Goal: Information Seeking & Learning: Learn about a topic

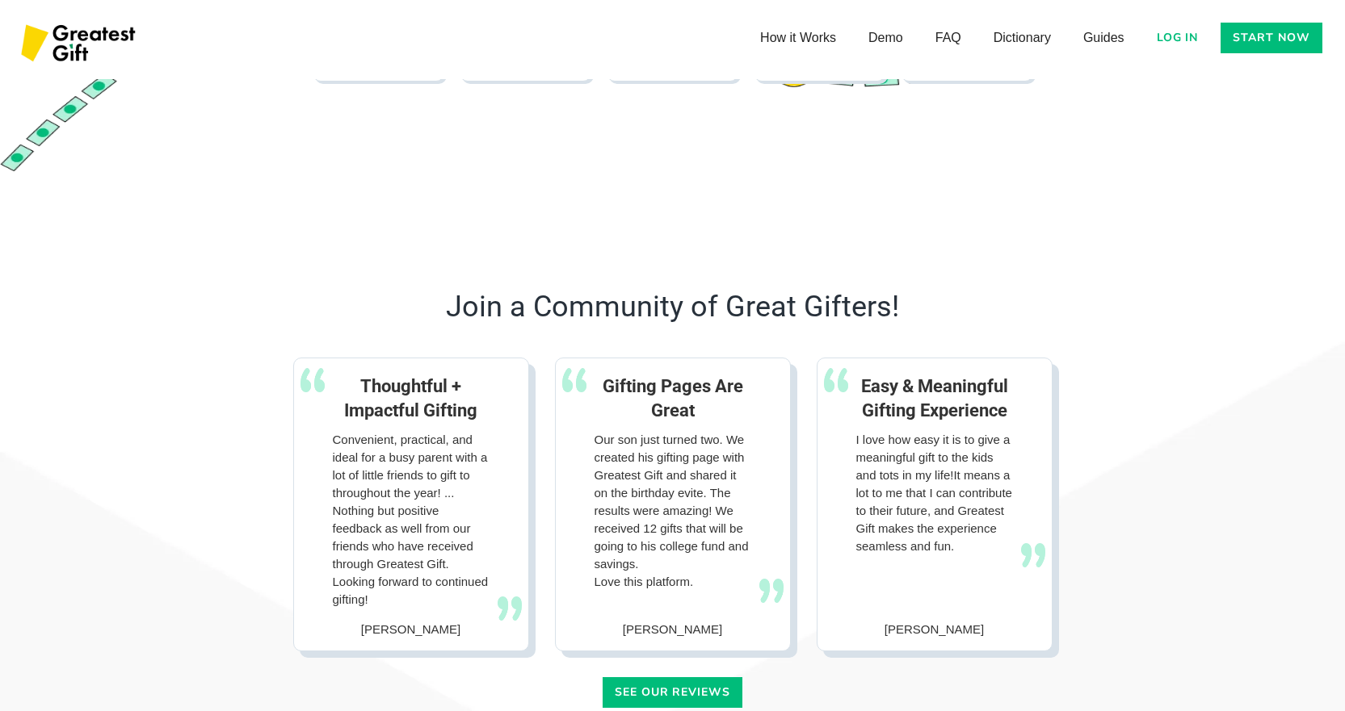
scroll to position [1893, 0]
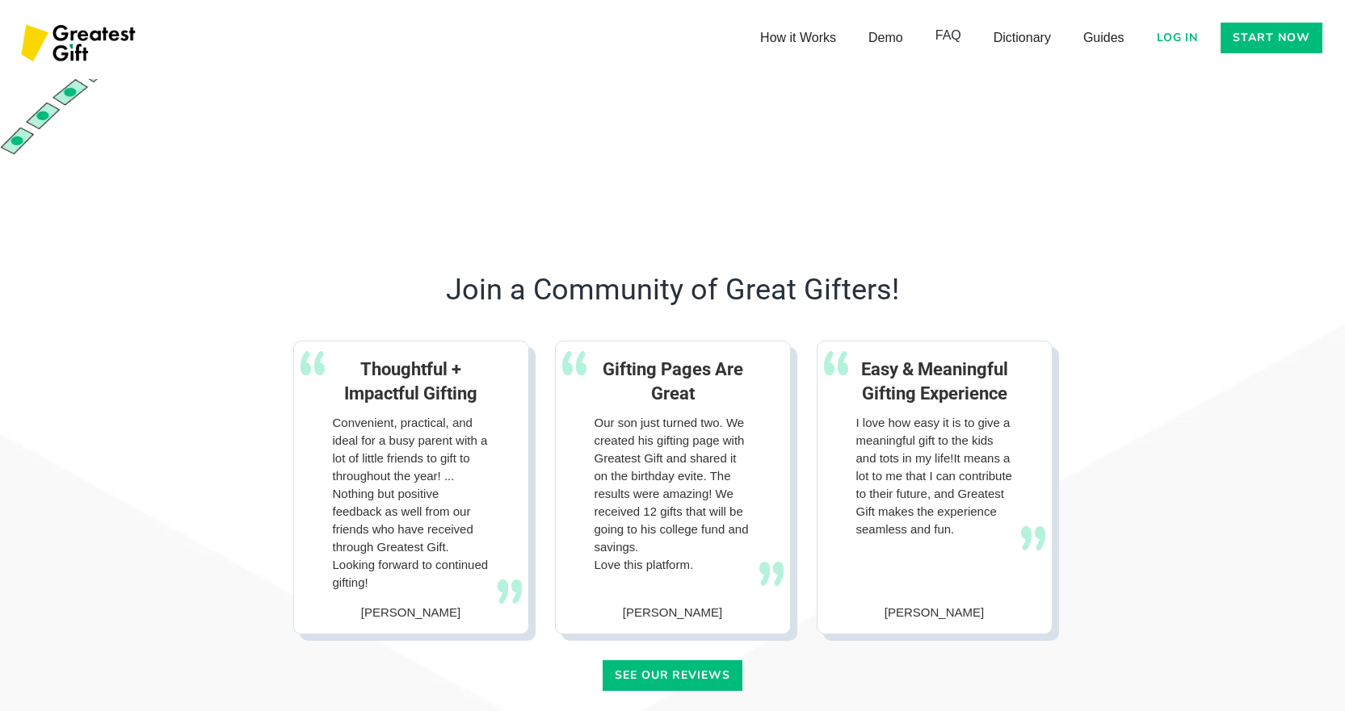
click at [956, 41] on link "FAQ" at bounding box center [948, 35] width 58 height 32
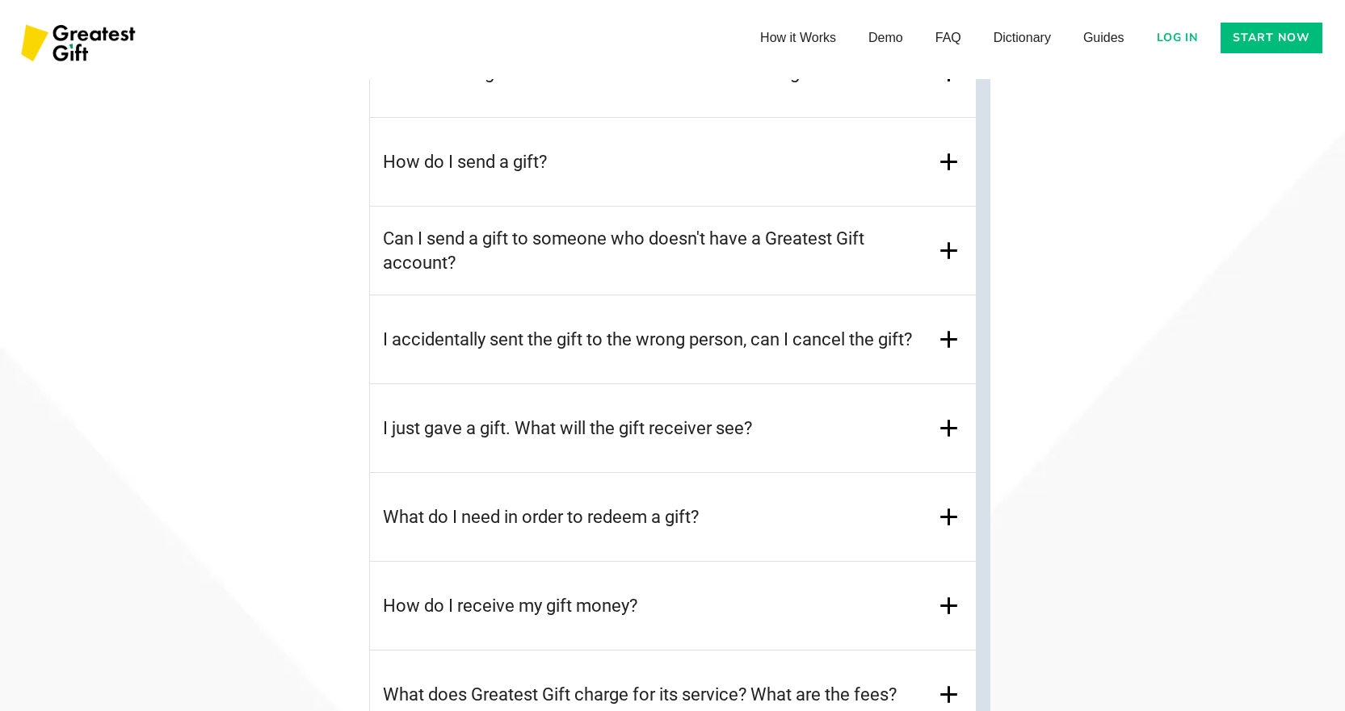
scroll to position [7006, 0]
click at [611, 526] on h3 "What do I need in order to redeem a gift?" at bounding box center [541, 517] width 316 height 24
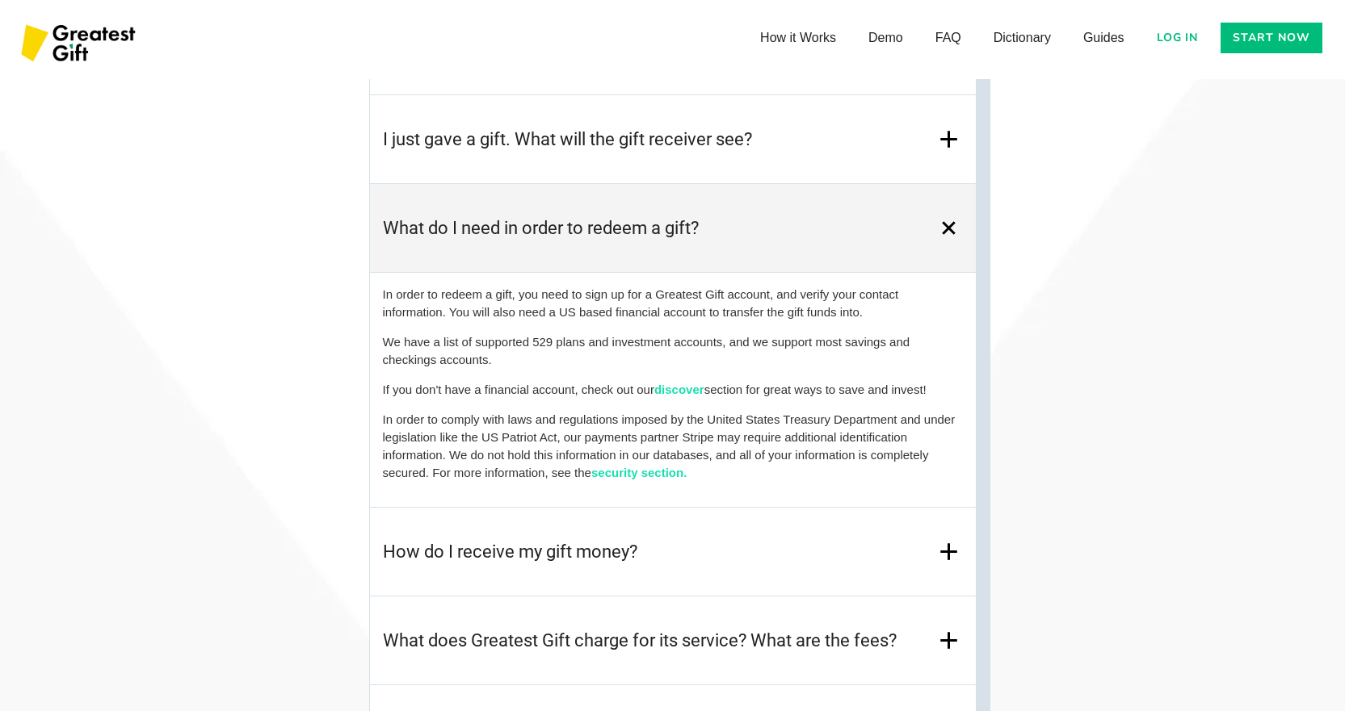
scroll to position [7335, 0]
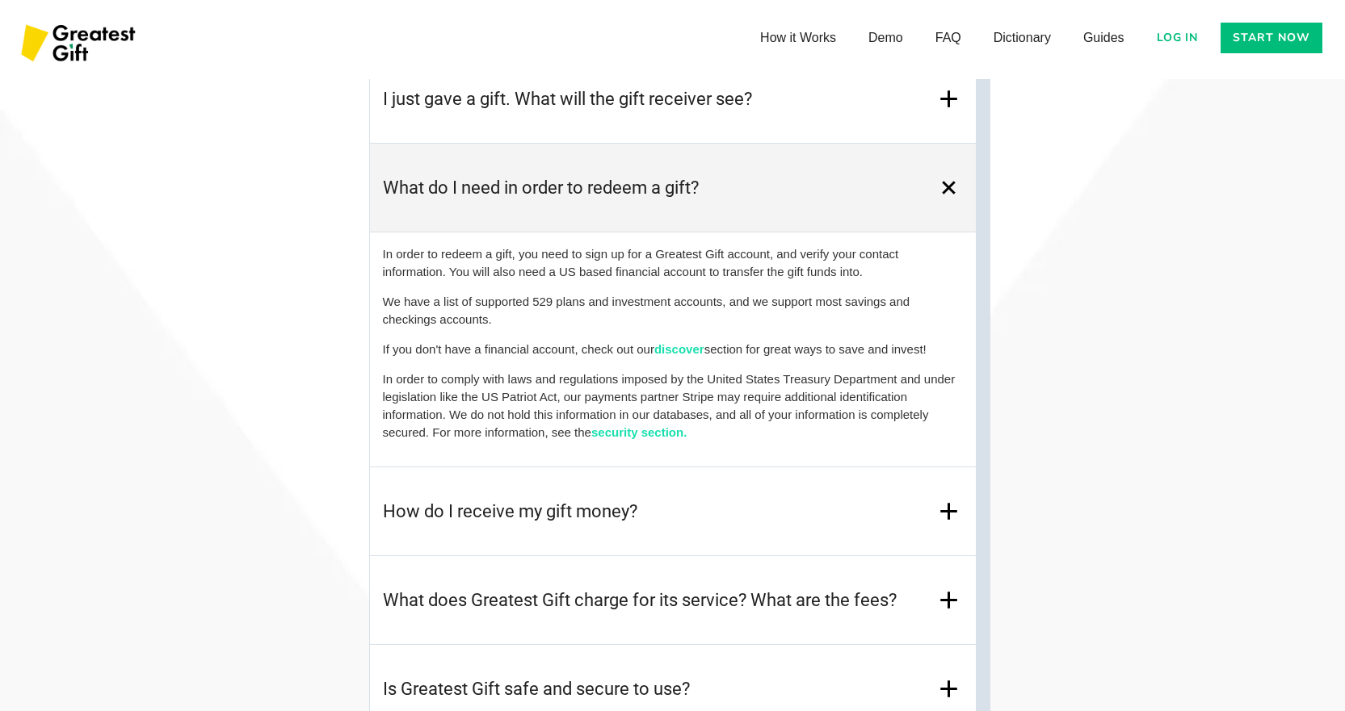
click at [662, 511] on div "How do I receive my gift money?" at bounding box center [673, 512] width 606 height 89
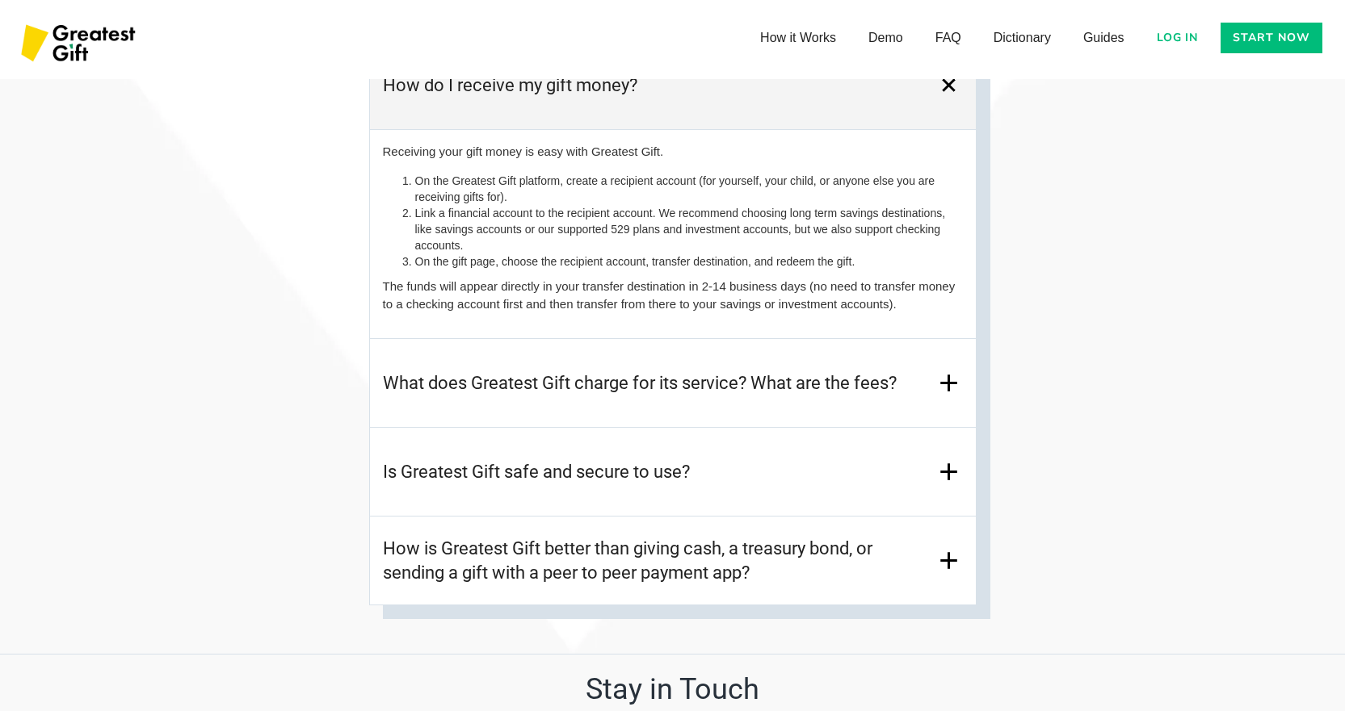
scroll to position [7525, 0]
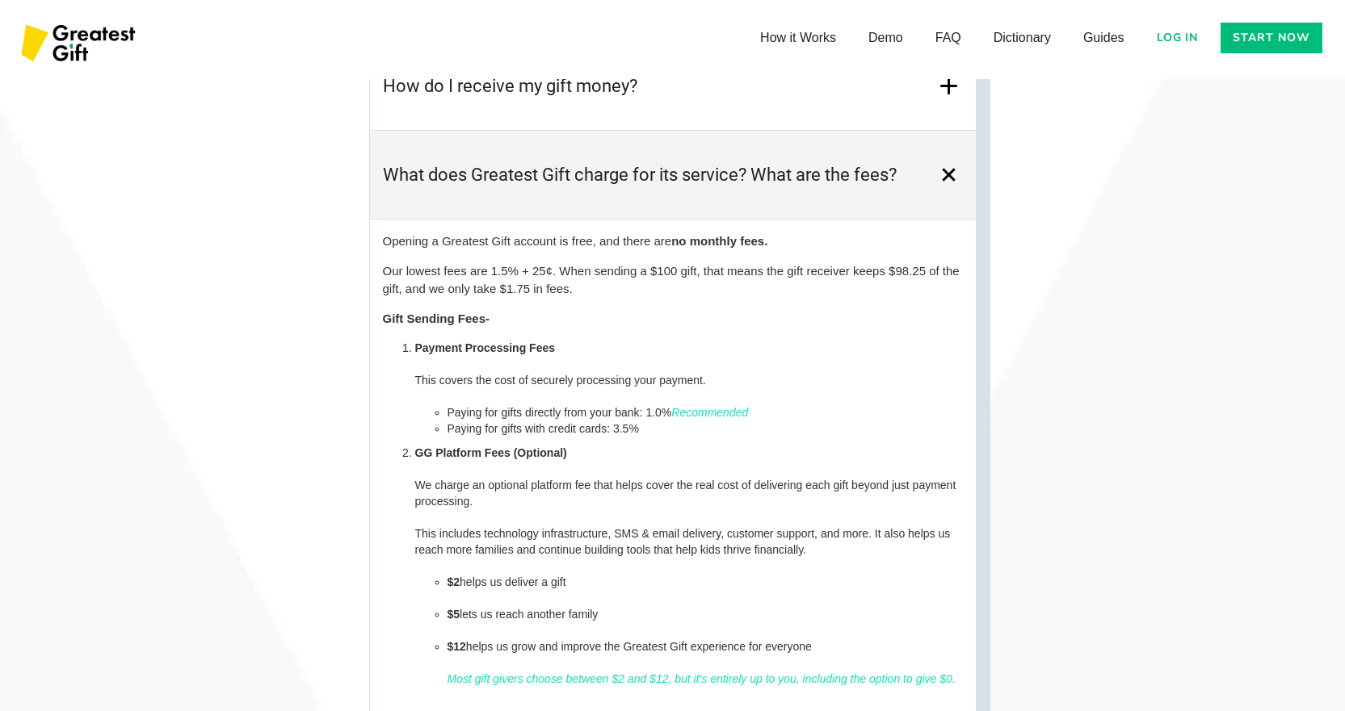
drag, startPoint x: 506, startPoint y: 407, endPoint x: 1051, endPoint y: 426, distance: 545.4
click at [1051, 426] on div "Frequently Asked Questions (FAQ) What makes gifts from Greatest Gift fun and me…" at bounding box center [672, 308] width 759 height 1745
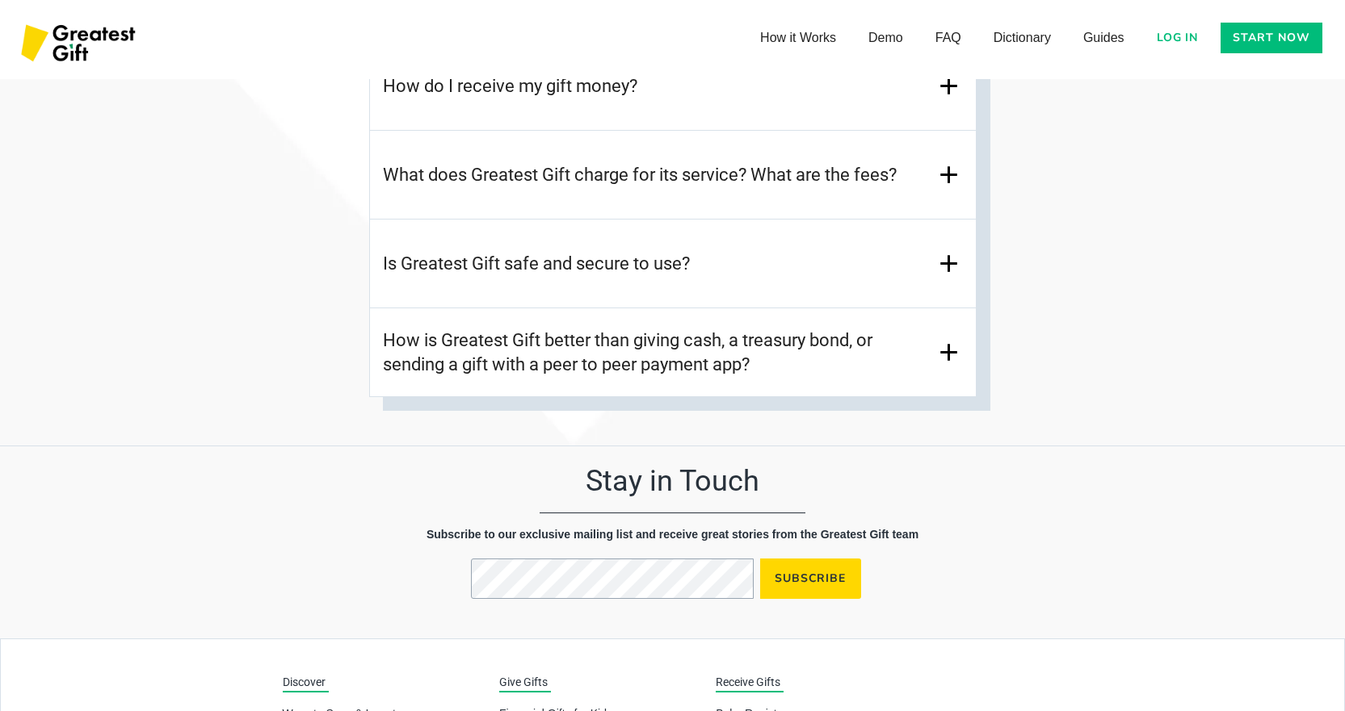
click at [943, 171] on img at bounding box center [948, 175] width 28 height 28
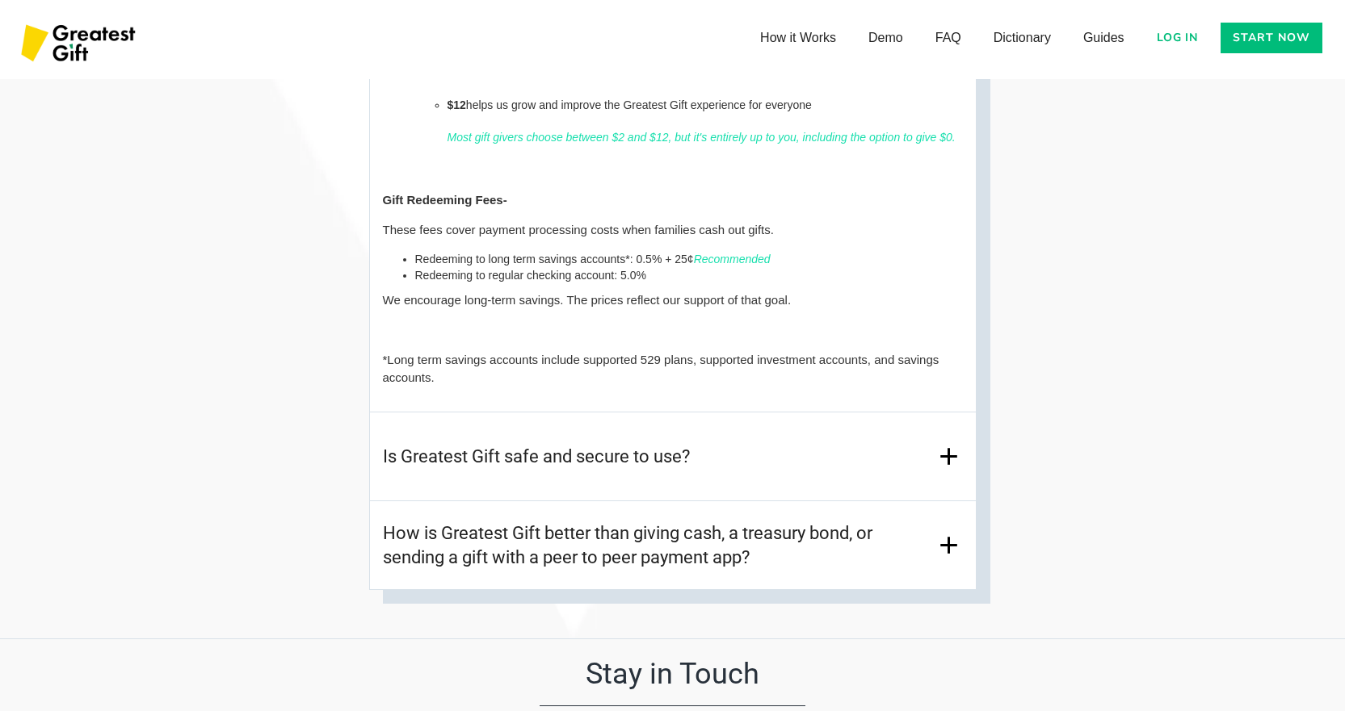
scroll to position [8068, 0]
click at [737, 577] on div "How is Greatest Gift better than giving cash, a treasury bond, or sending a gif…" at bounding box center [673, 545] width 606 height 89
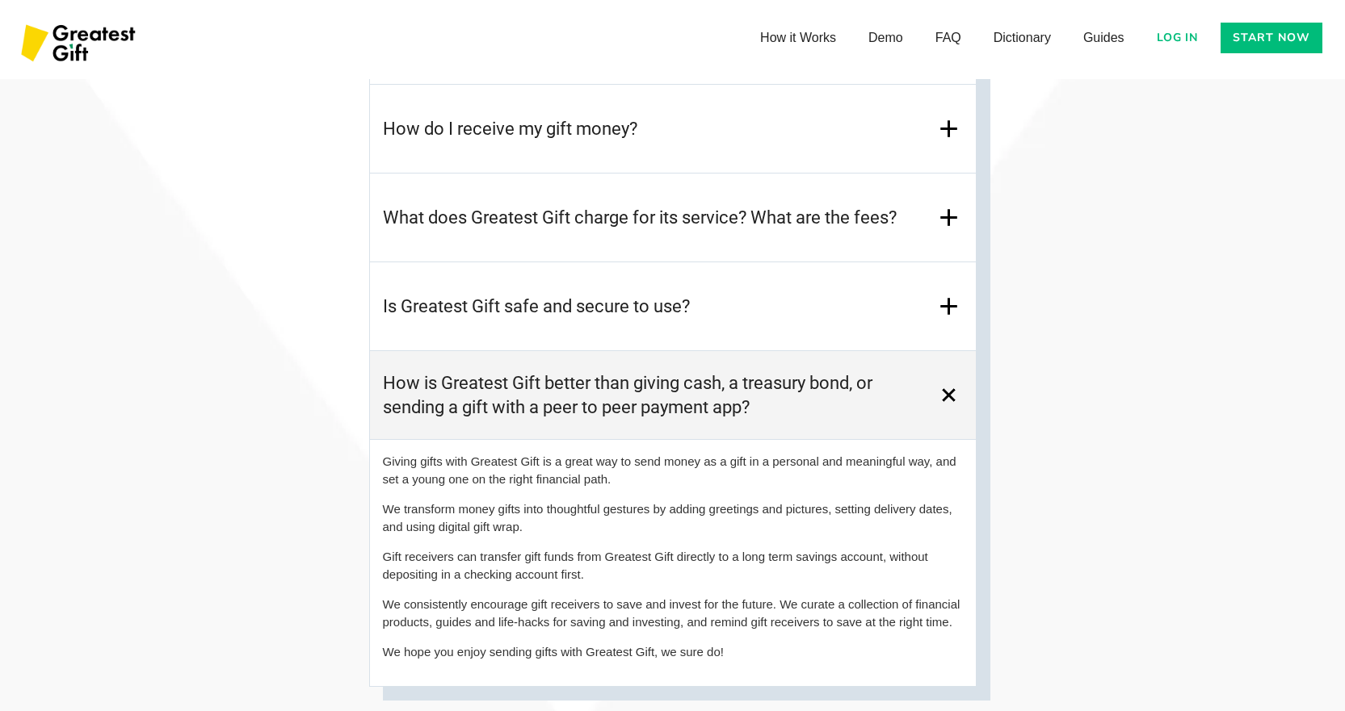
scroll to position [7481, 0]
click at [775, 303] on div "Is Greatest Gift safe and secure to use?" at bounding box center [673, 308] width 606 height 89
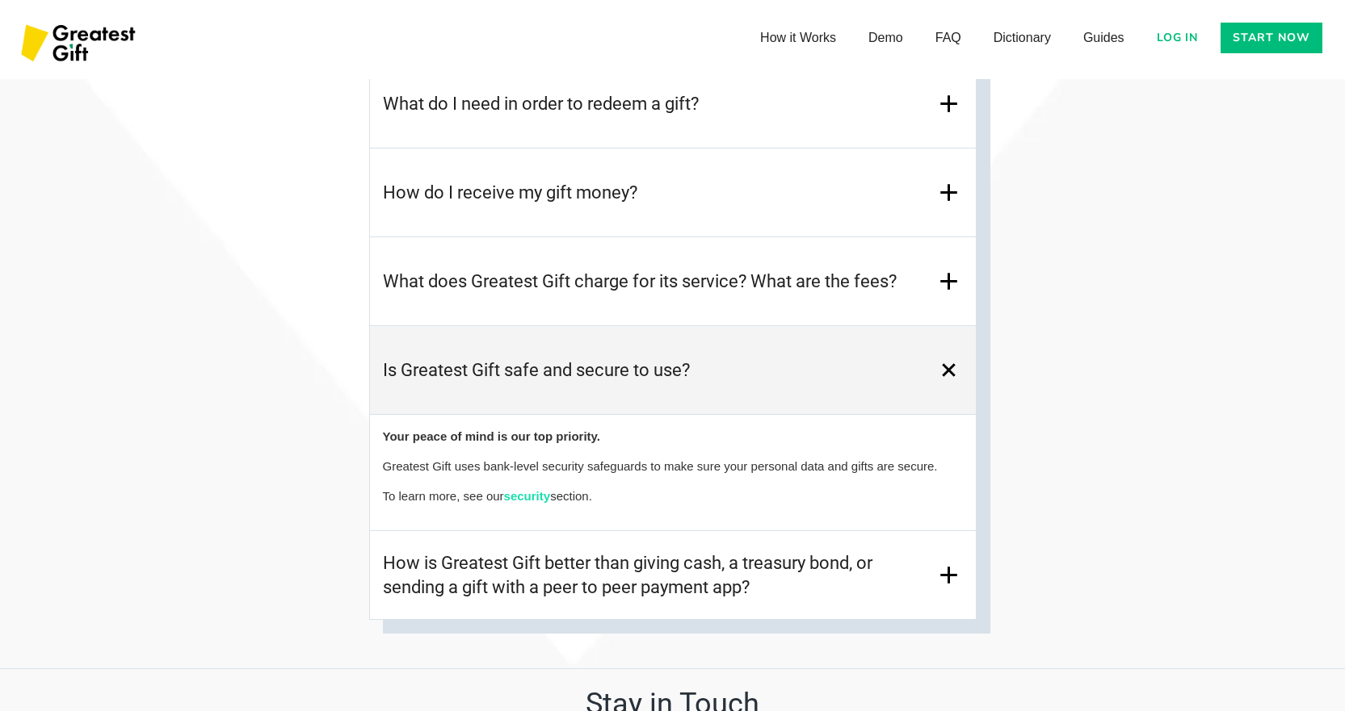
scroll to position [7395, 0]
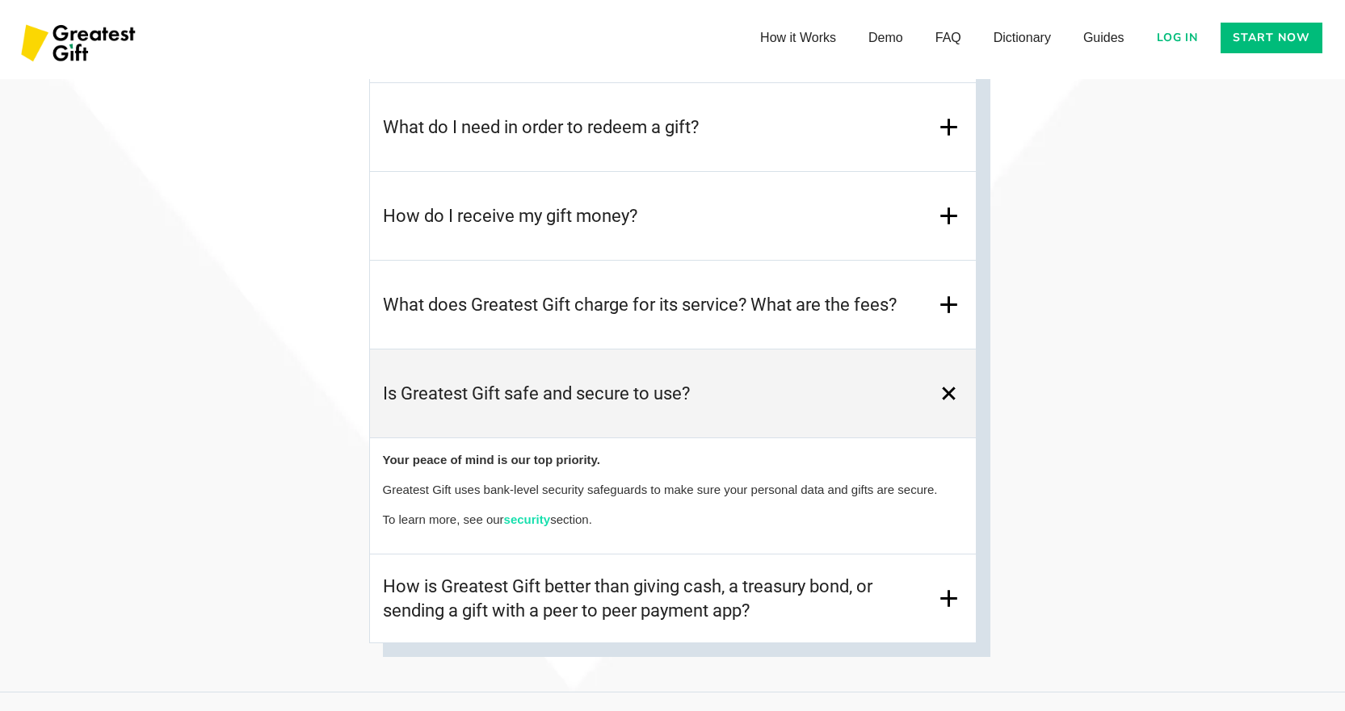
click at [775, 303] on h3 "What does Greatest Gift charge for its service? What are the fees?" at bounding box center [640, 305] width 514 height 24
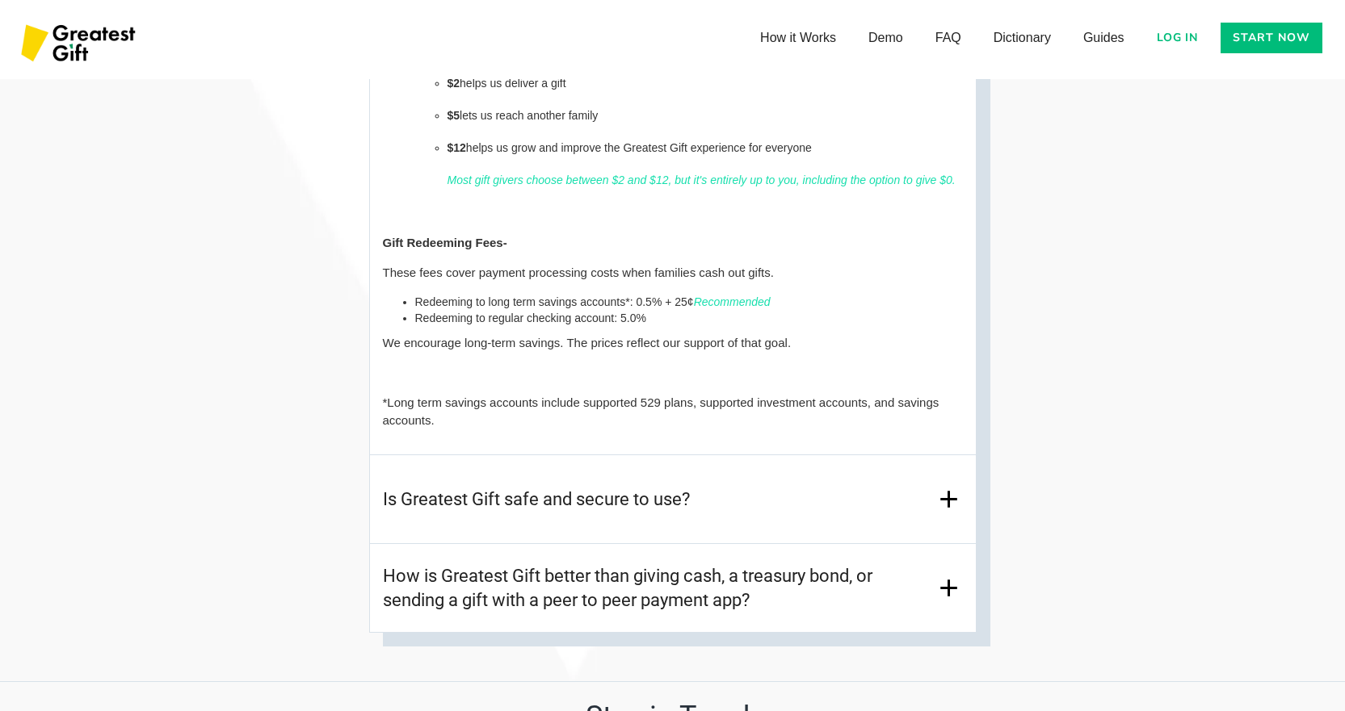
scroll to position [8025, 0]
drag, startPoint x: 902, startPoint y: 413, endPoint x: 899, endPoint y: 403, distance: 10.2
click at [899, 403] on p "*Long term savings accounts include supported 529 plans, supported investment a…" at bounding box center [673, 411] width 580 height 36
click at [917, 403] on p "*Long term savings accounts include supported 529 plans, supported investment a…" at bounding box center [673, 411] width 580 height 36
click at [916, 401] on p "*Long term savings accounts include supported 529 plans, supported investment a…" at bounding box center [673, 411] width 580 height 36
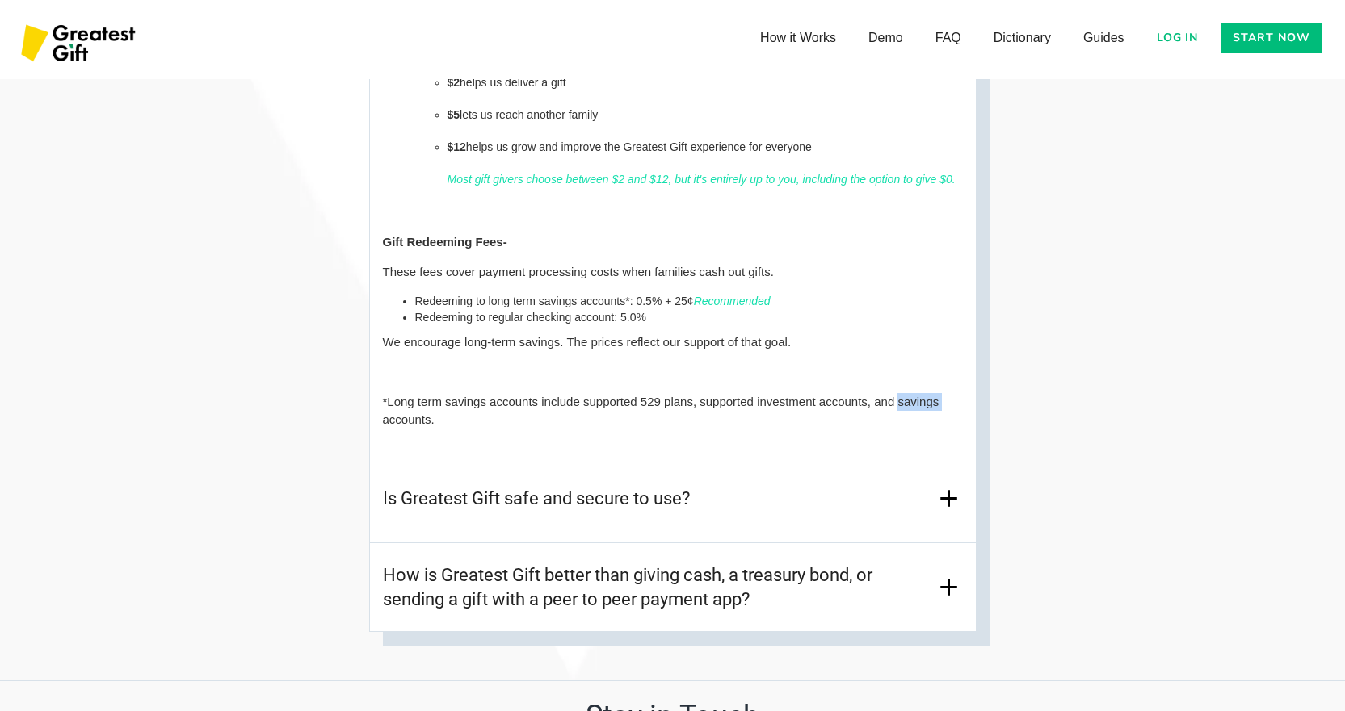
click at [916, 401] on p "*Long term savings accounts include supported 529 plans, supported investment a…" at bounding box center [673, 411] width 580 height 36
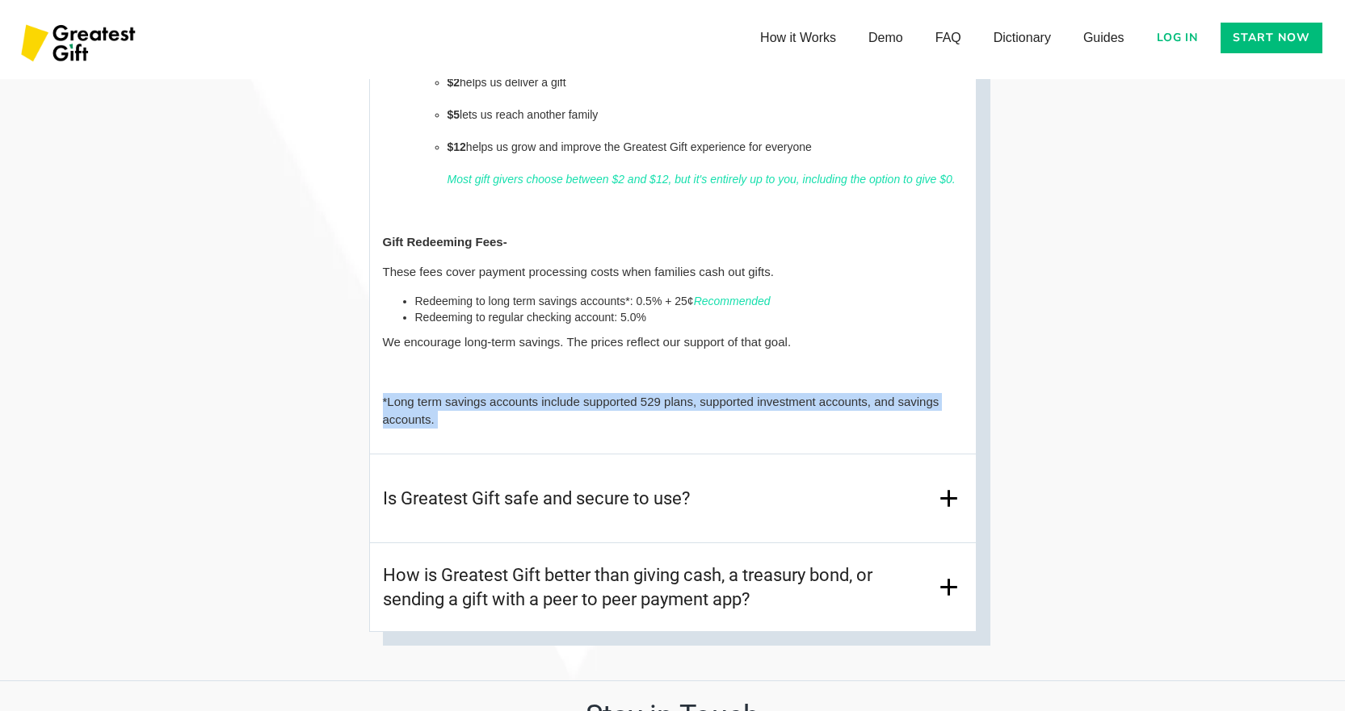
click at [916, 401] on p "*Long term savings accounts include supported 529 plans, supported investment a…" at bounding box center [673, 411] width 580 height 36
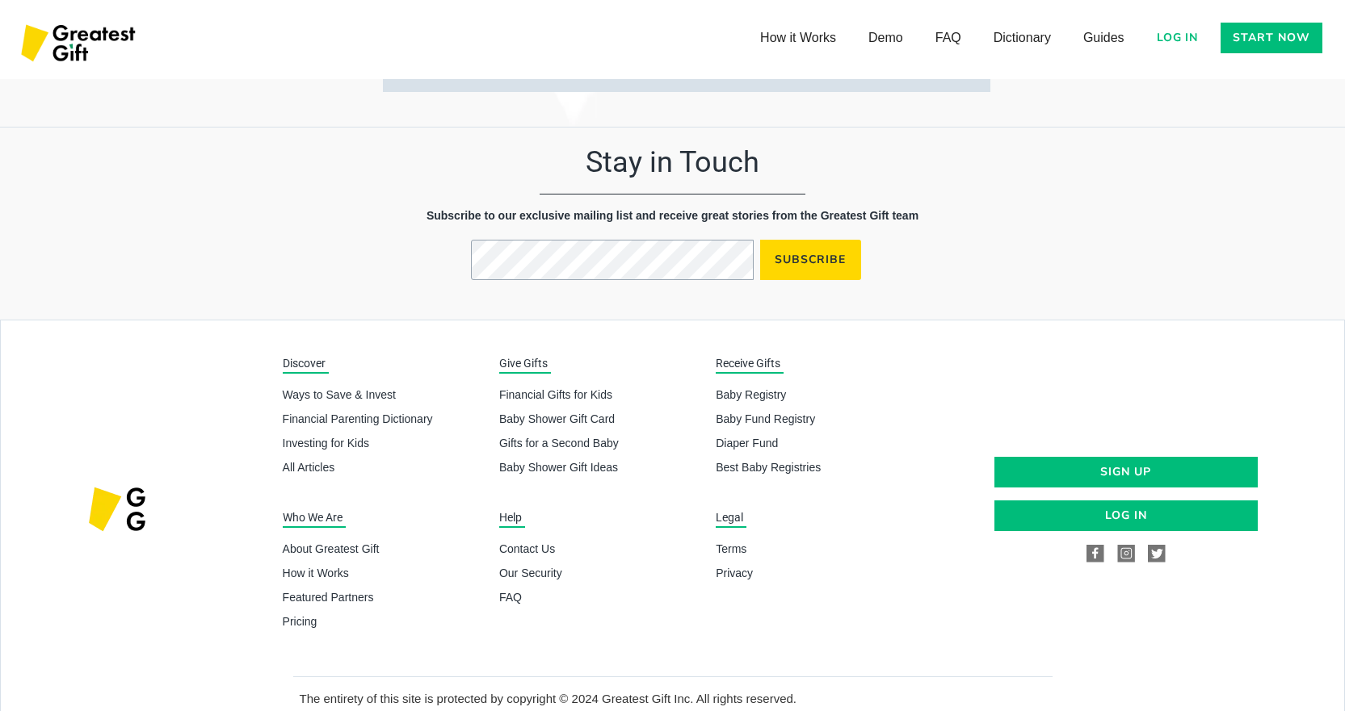
scroll to position [8611, 0]
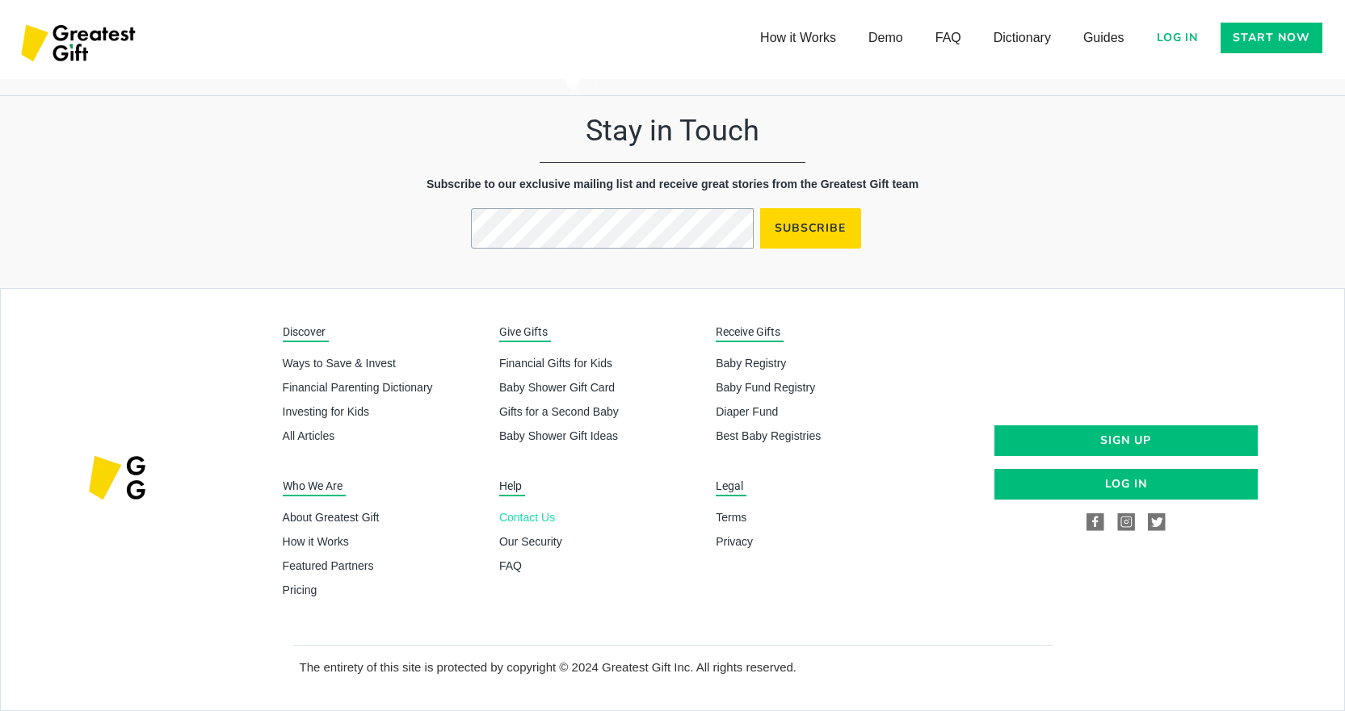
click at [538, 516] on link "Contact Us" at bounding box center [600, 518] width 203 height 16
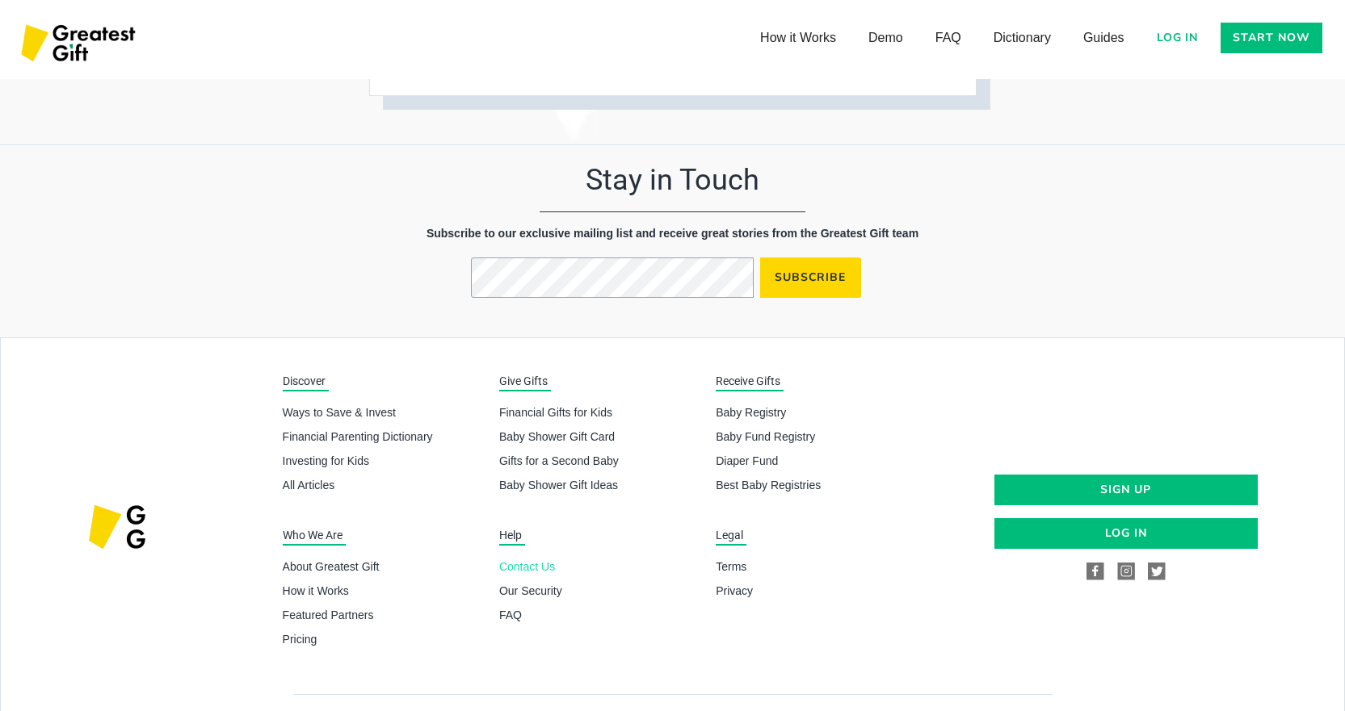
scroll to position [8414, 0]
